Goal: Transaction & Acquisition: Purchase product/service

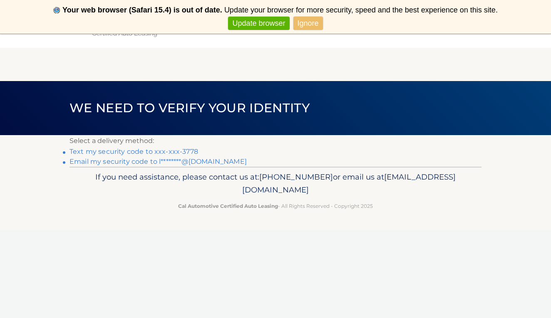
click at [174, 152] on link "Text my security code to xxx-xxx-3778" at bounding box center [133, 152] width 129 height 8
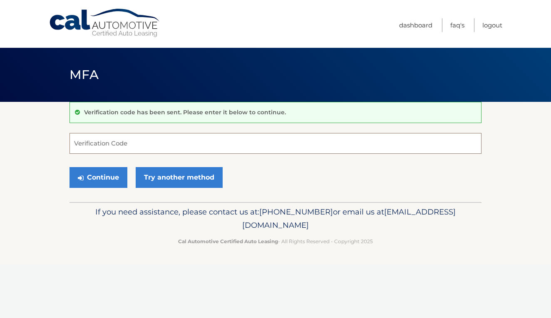
click at [174, 149] on input "Verification Code" at bounding box center [275, 143] width 412 height 21
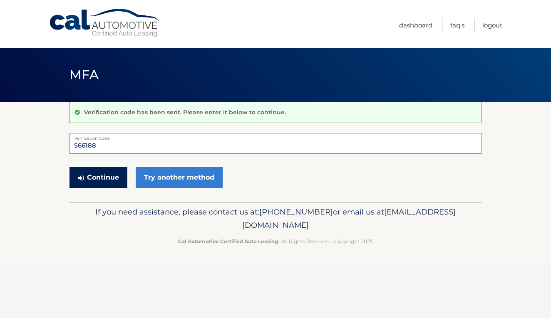
type input "566188"
click at [104, 174] on button "Continue" at bounding box center [98, 177] width 58 height 21
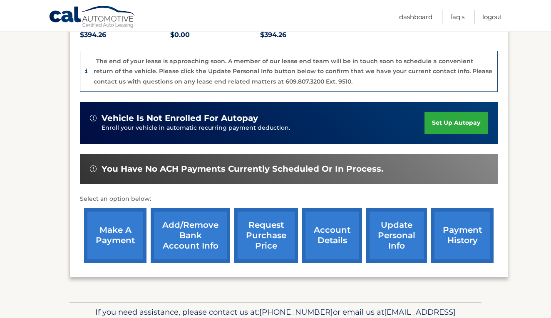
scroll to position [228, 0]
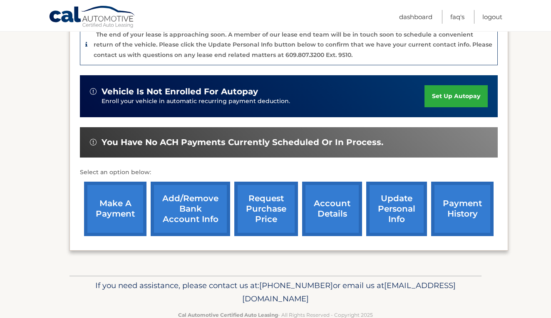
click at [107, 189] on link "make a payment" at bounding box center [115, 209] width 62 height 54
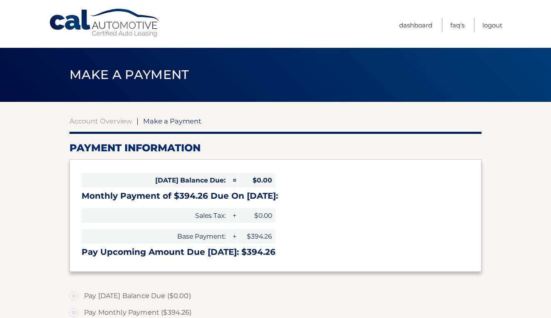
select select "ZDI4NmZkNTUtYTJiNi00NTAwLWIwMjAtNWE1NjNiYWI1YjFj"
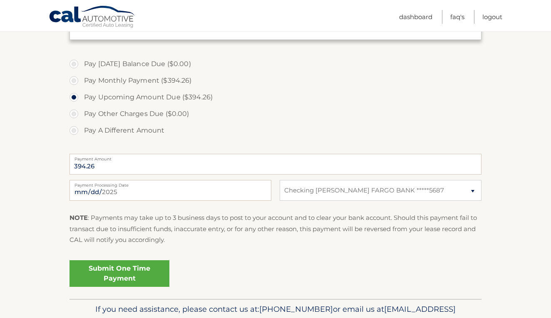
scroll to position [242, 0]
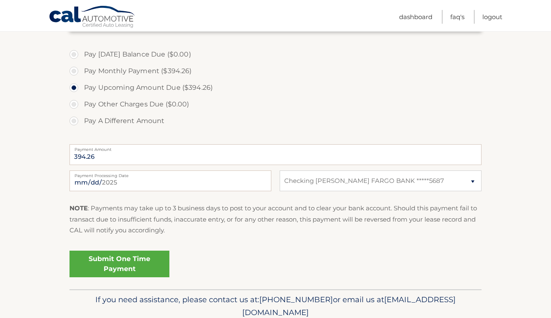
click at [139, 263] on link "Submit One Time Payment" at bounding box center [119, 264] width 100 height 27
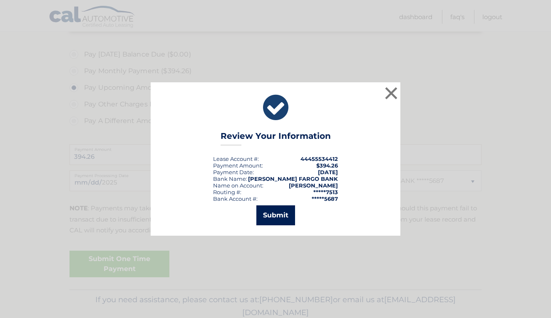
click at [279, 218] on button "Submit" at bounding box center [275, 216] width 39 height 20
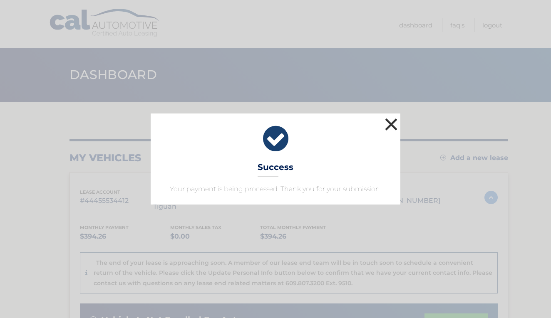
click at [387, 123] on button "×" at bounding box center [391, 124] width 17 height 17
